Goal: Task Accomplishment & Management: Use online tool/utility

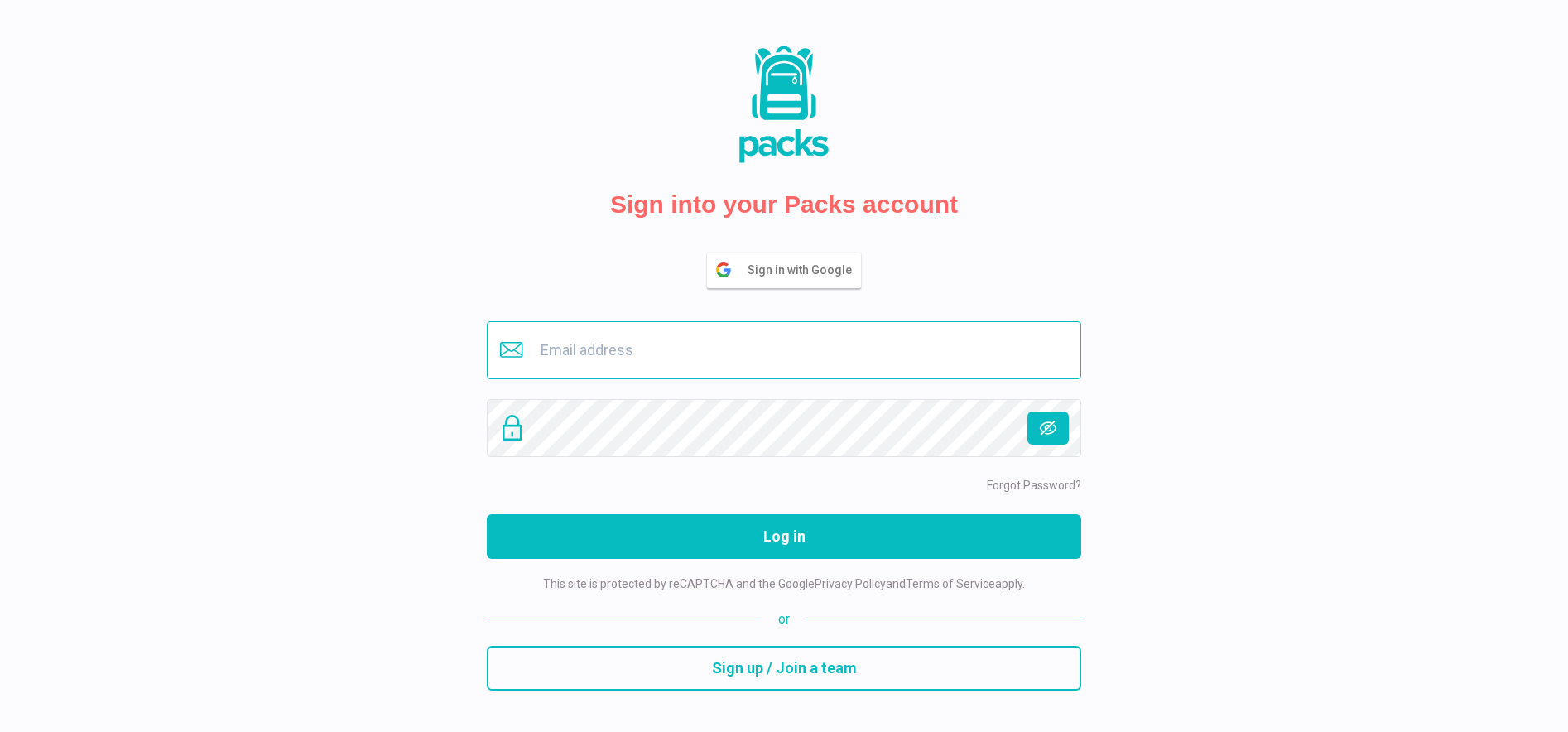
type input "buero@savina.de"
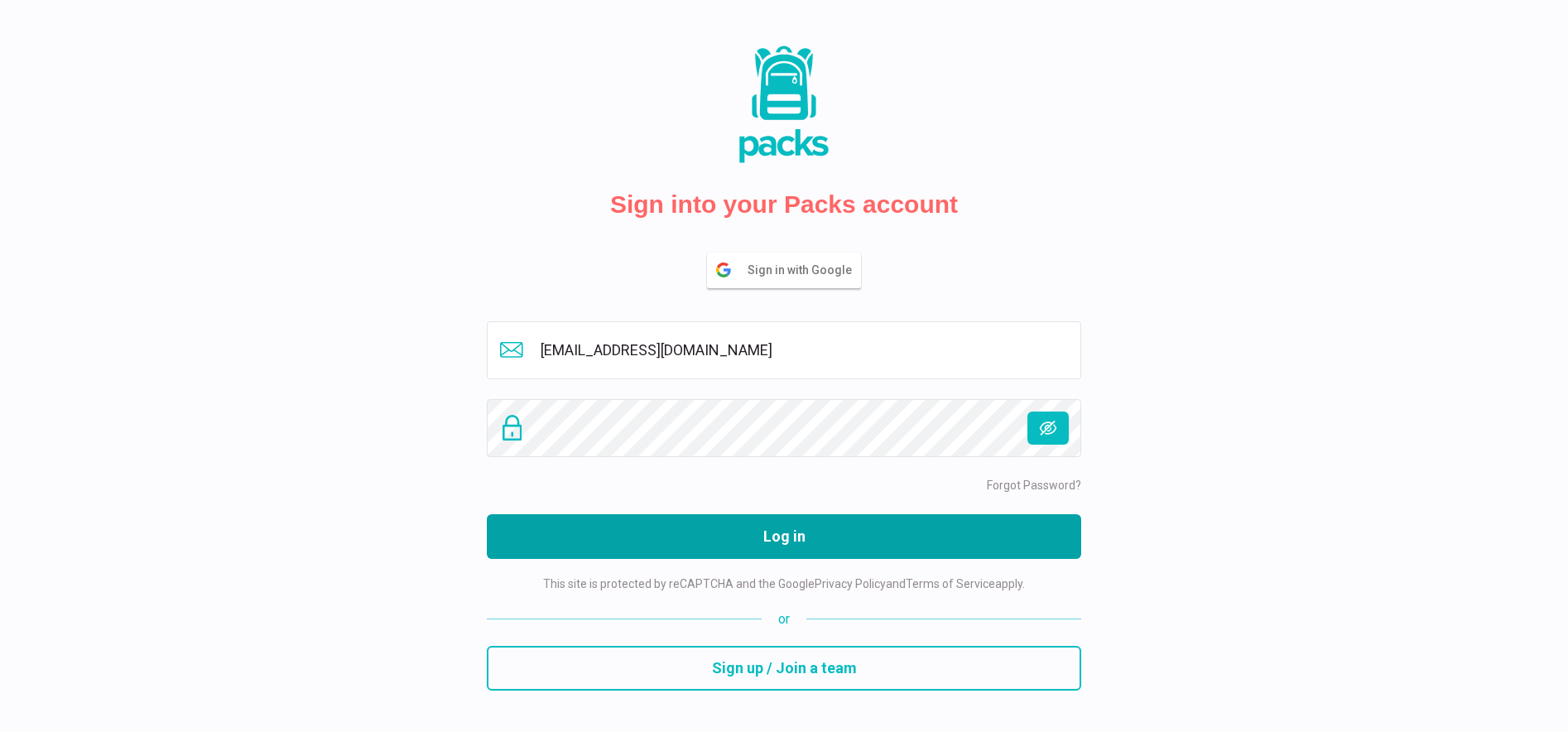
click at [717, 534] on button "Log in" at bounding box center [784, 536] width 594 height 45
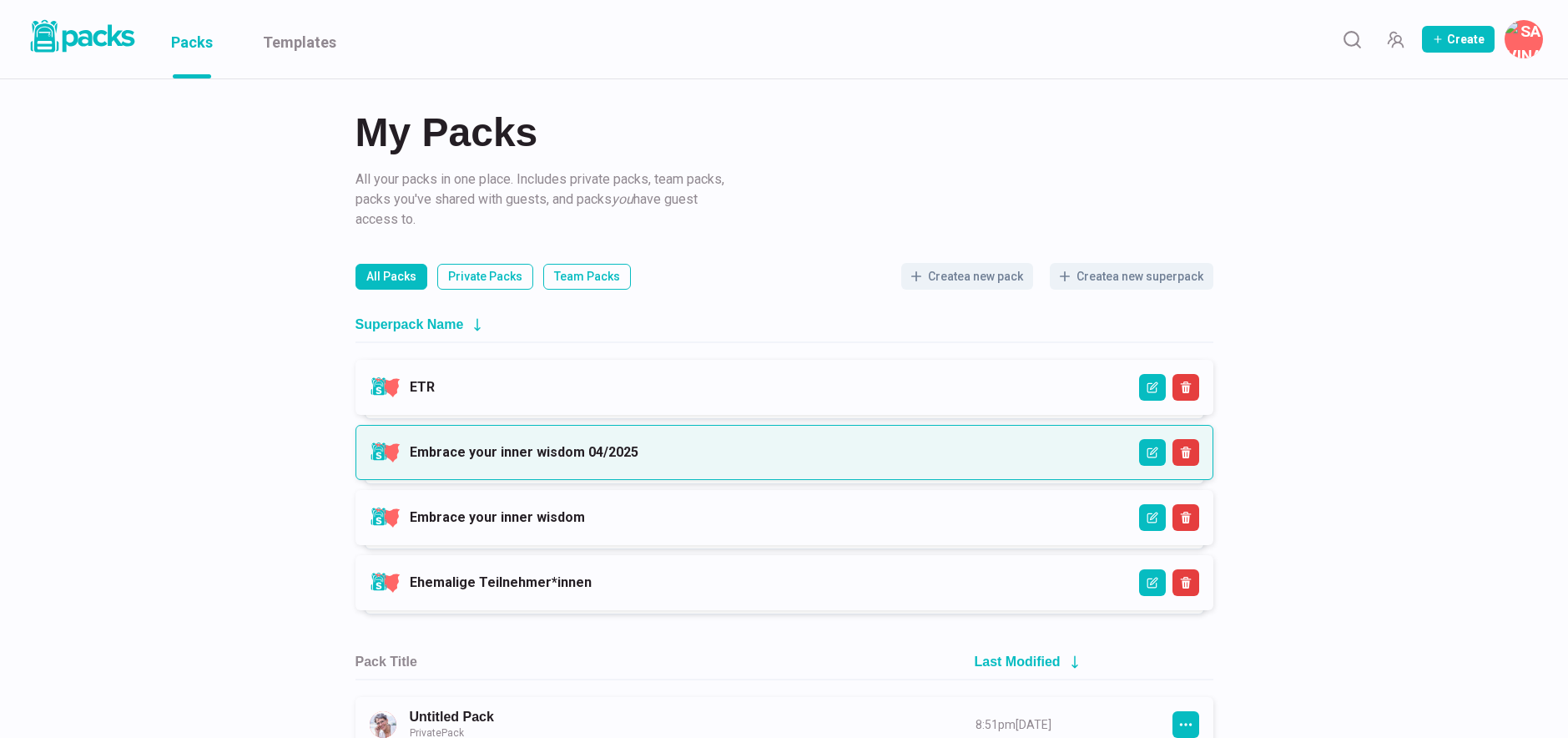
click at [639, 450] on link "Embrace your inner wisdom 04/2025" at bounding box center [524, 452] width 229 height 16
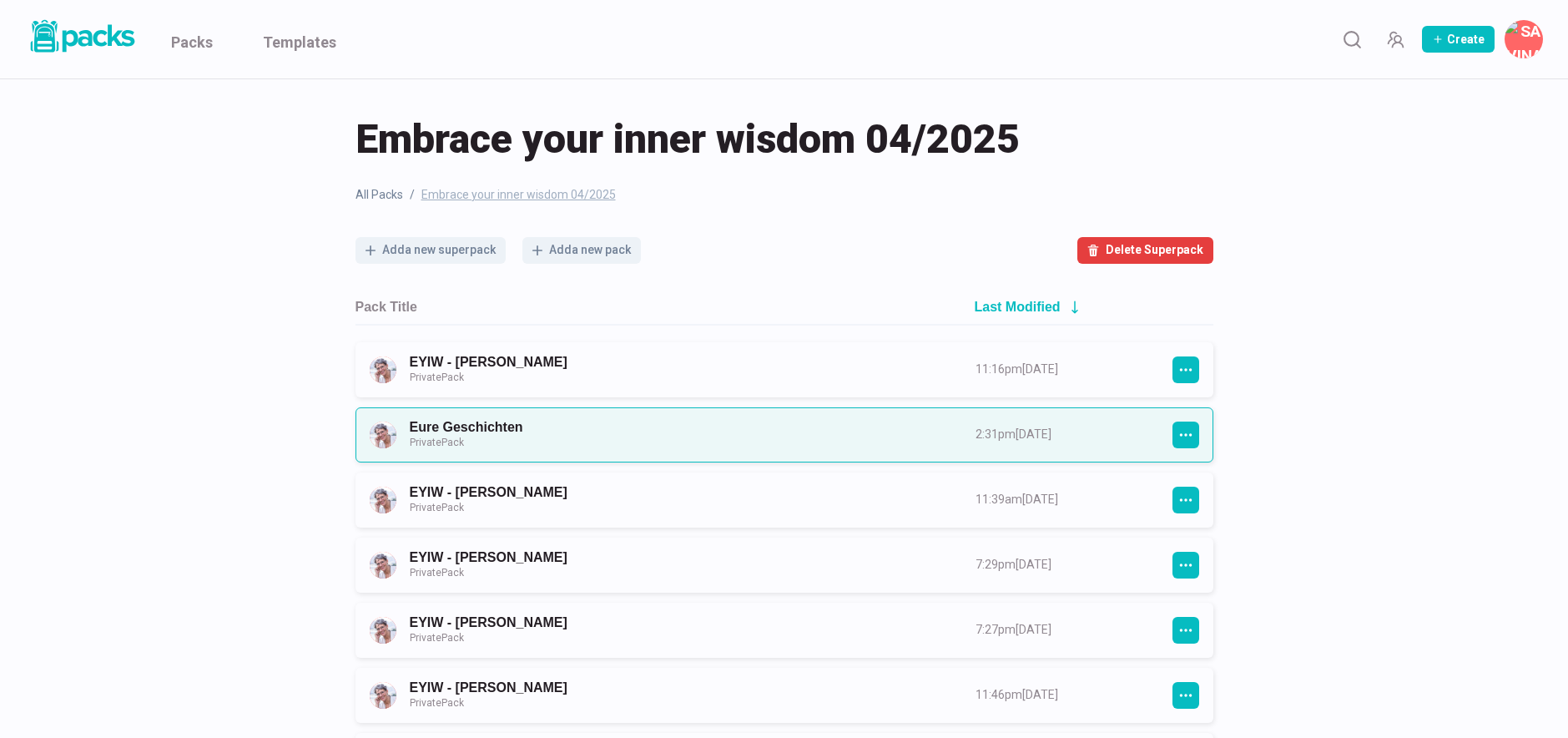
click at [569, 430] on link "Eure Geschichten Private Pack" at bounding box center [678, 434] width 536 height 31
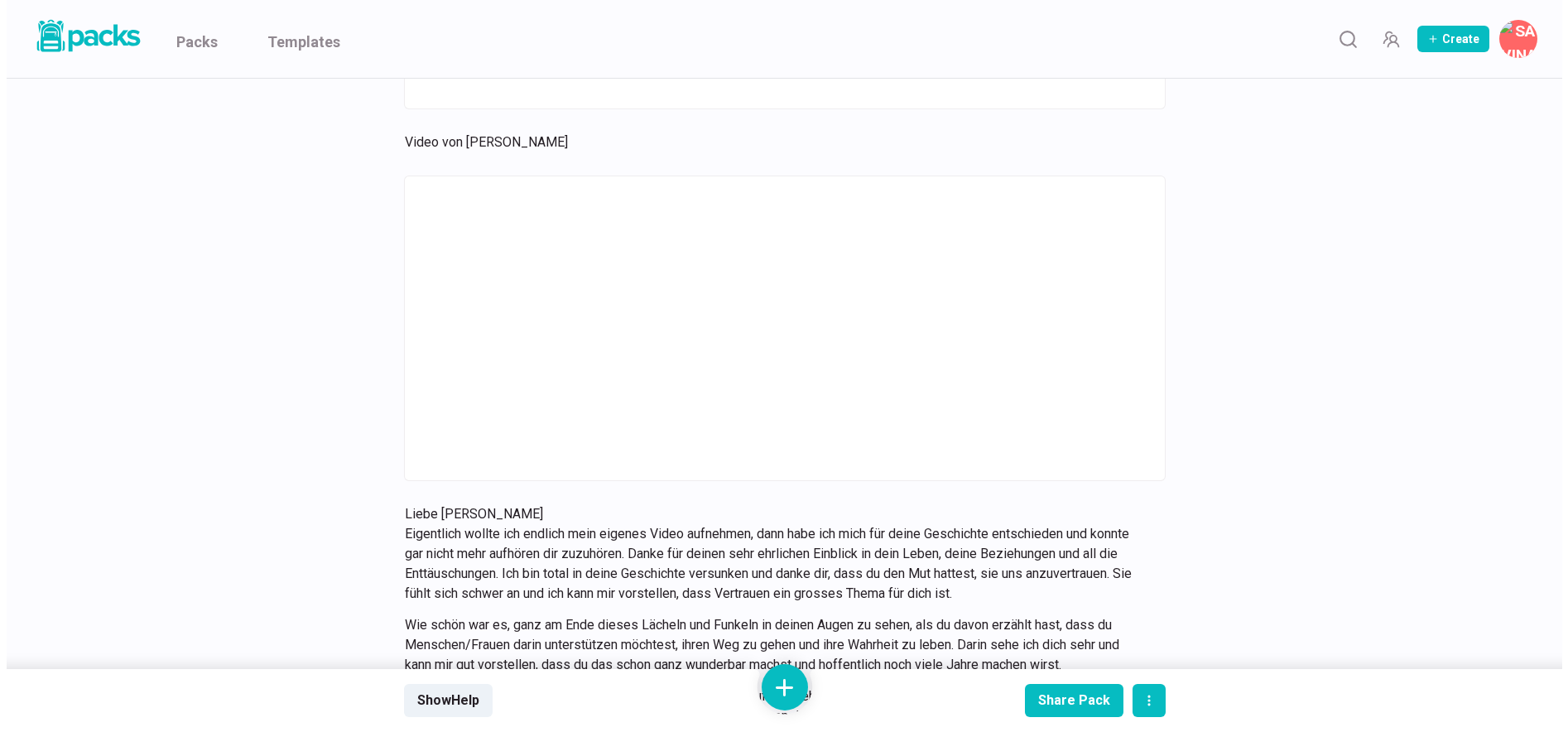
scroll to position [10356, 0]
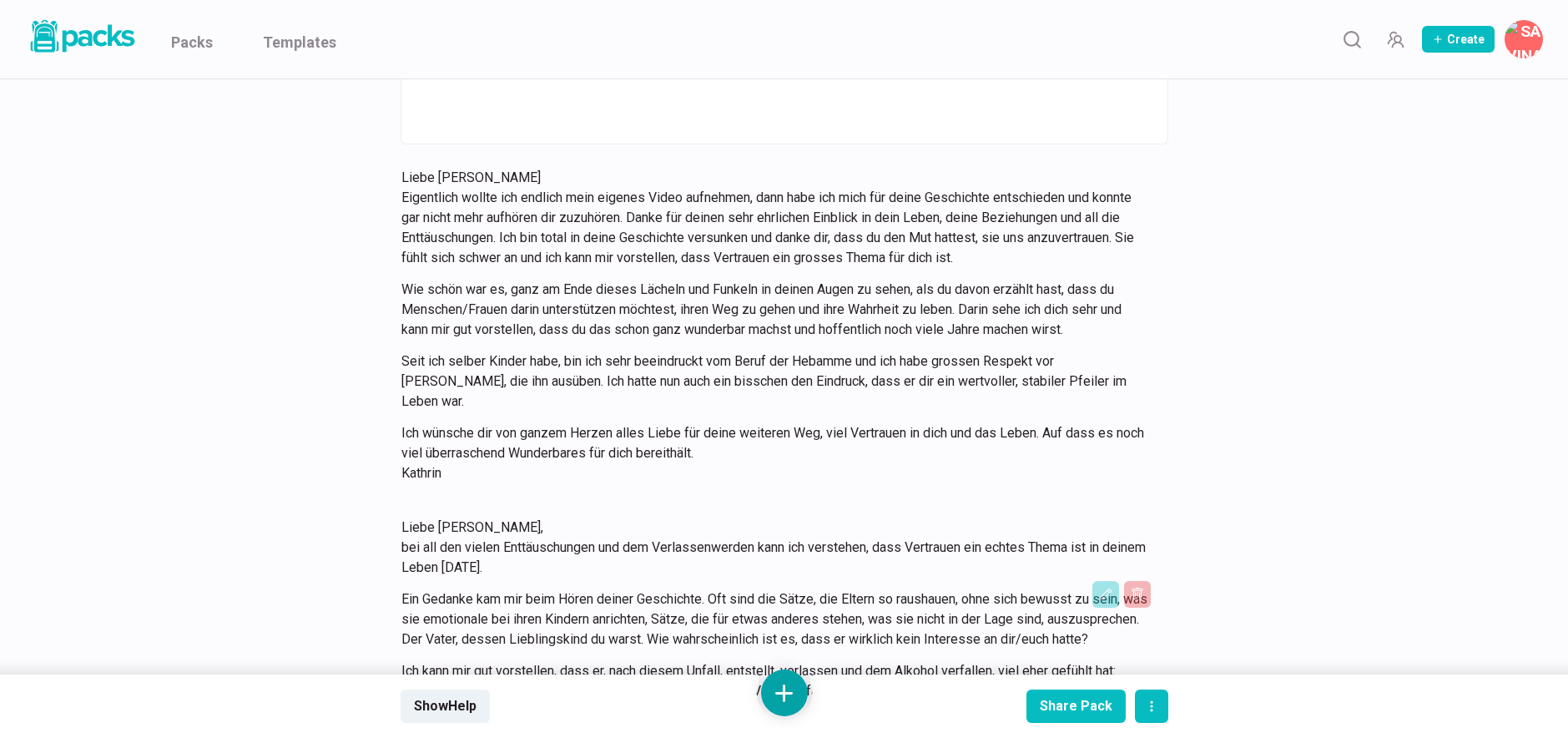
click at [797, 683] on button at bounding box center [785, 693] width 47 height 47
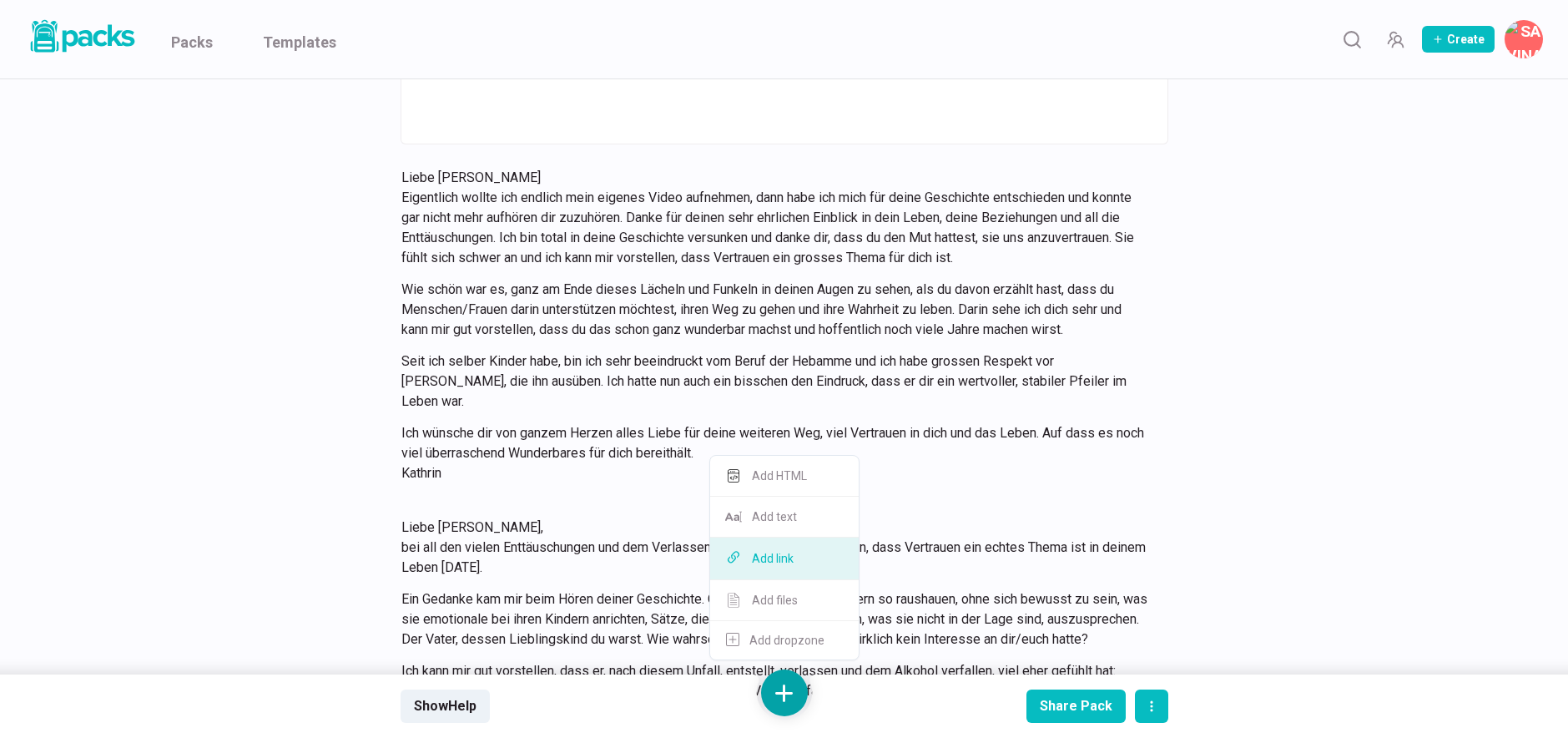
click at [805, 565] on button "Add link" at bounding box center [784, 559] width 149 height 42
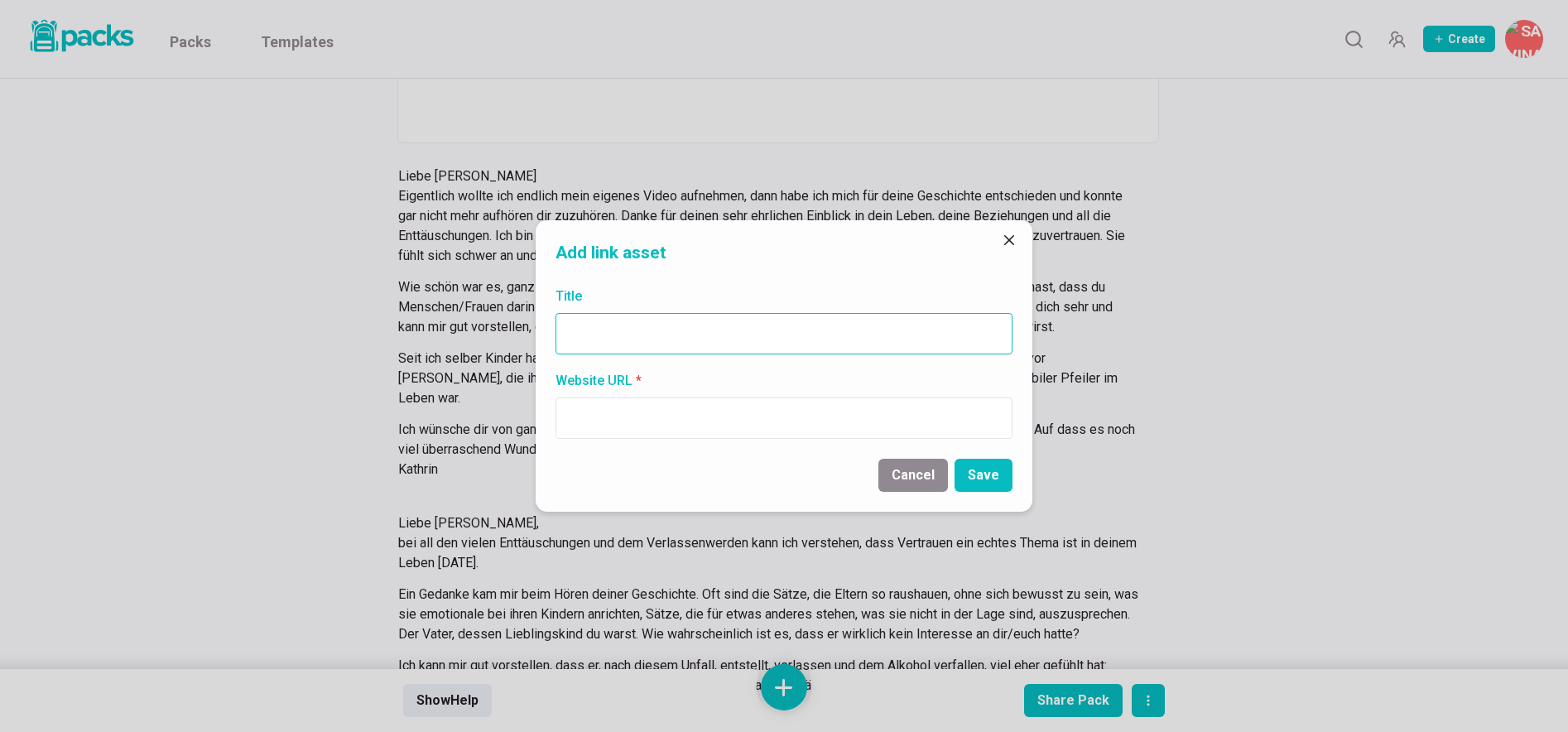
click at [763, 331] on input "Title" at bounding box center [784, 333] width 457 height 41
paste input "[URL][DOMAIN_NAME]"
type input "[URL][DOMAIN_NAME]"
click at [723, 414] on input "Website URL *" at bounding box center [784, 418] width 457 height 41
paste input "[URL][DOMAIN_NAME]"
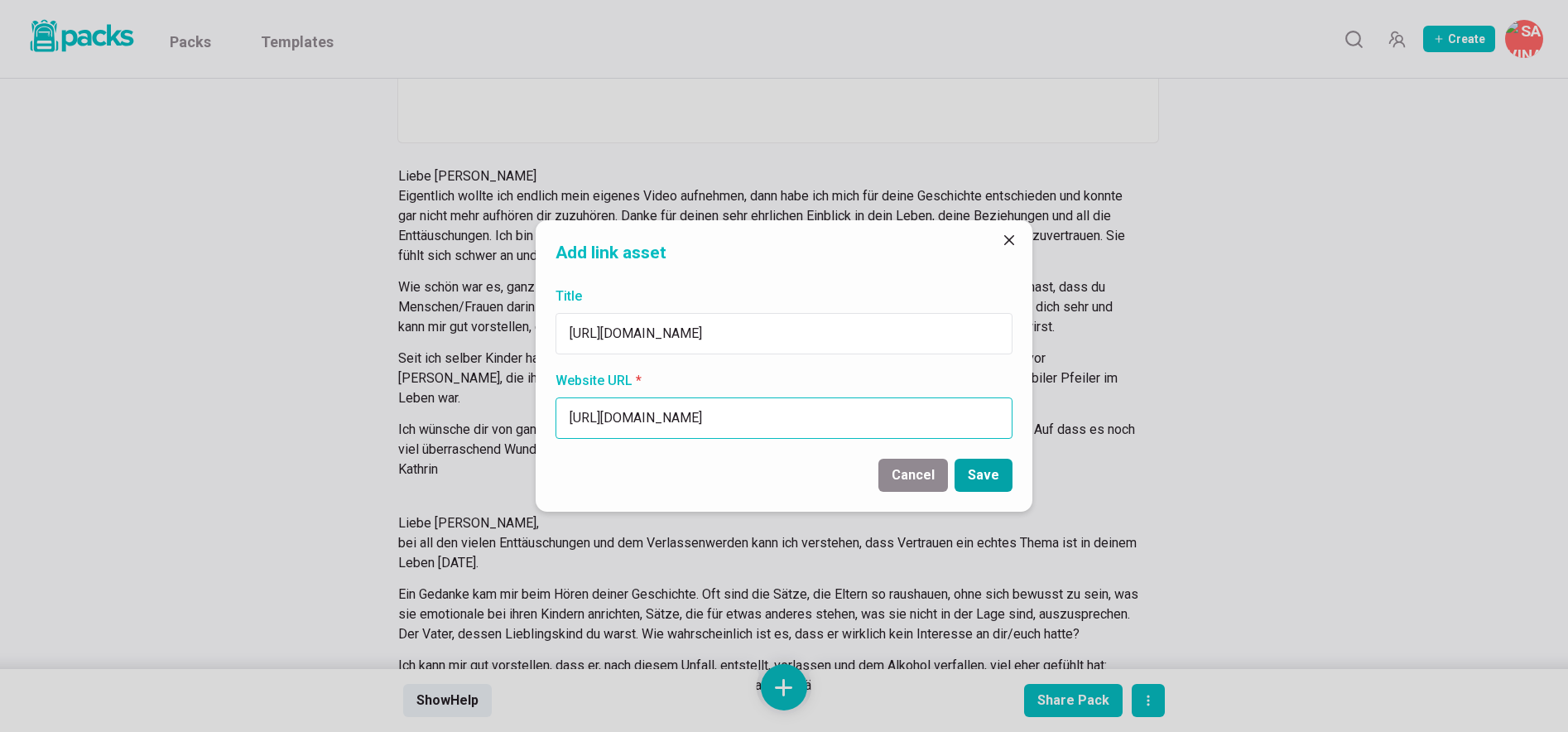
type input "[URL][DOMAIN_NAME]"
click at [1000, 481] on button "Save" at bounding box center [983, 475] width 58 height 33
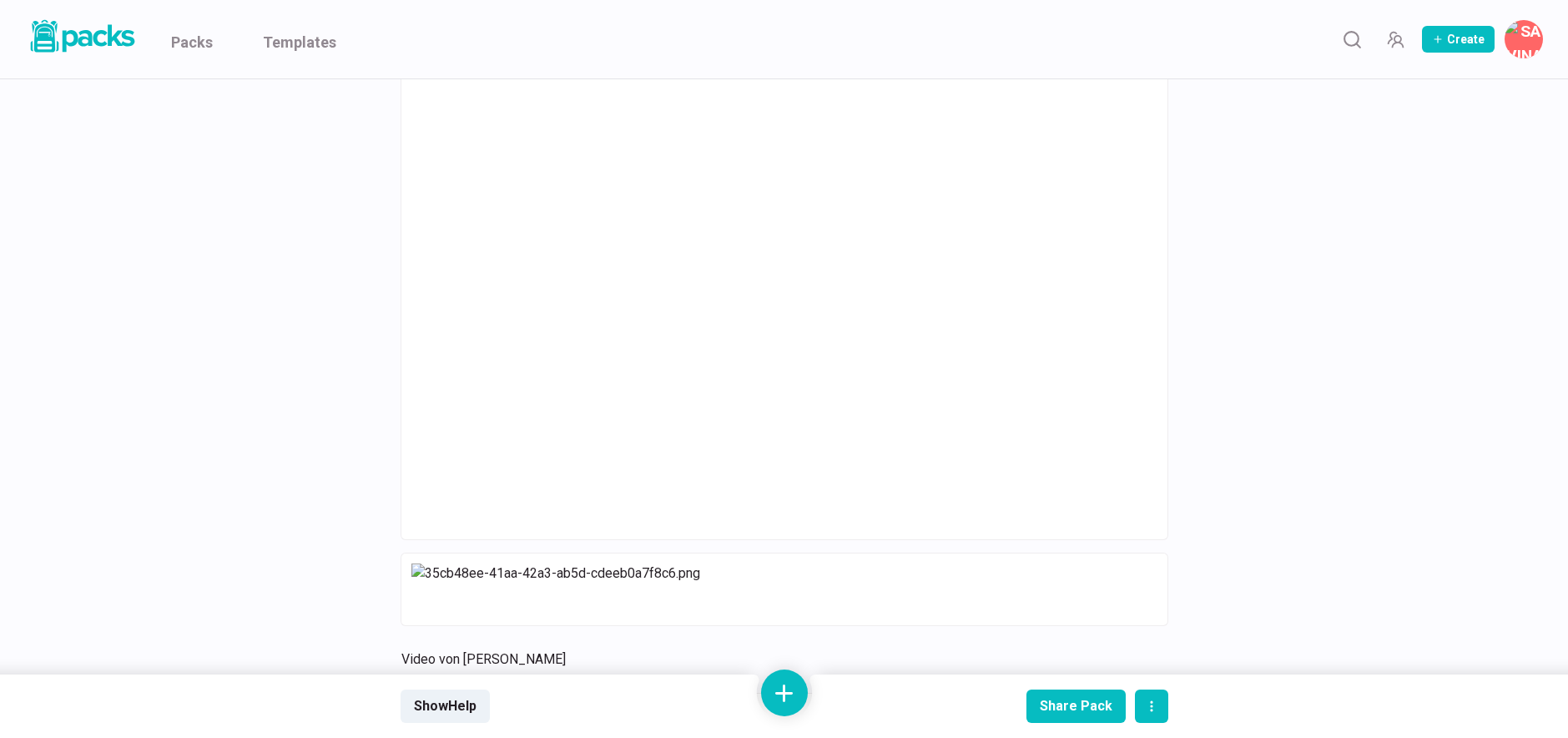
scroll to position [0, 0]
